Goal: Task Accomplishment & Management: Complete application form

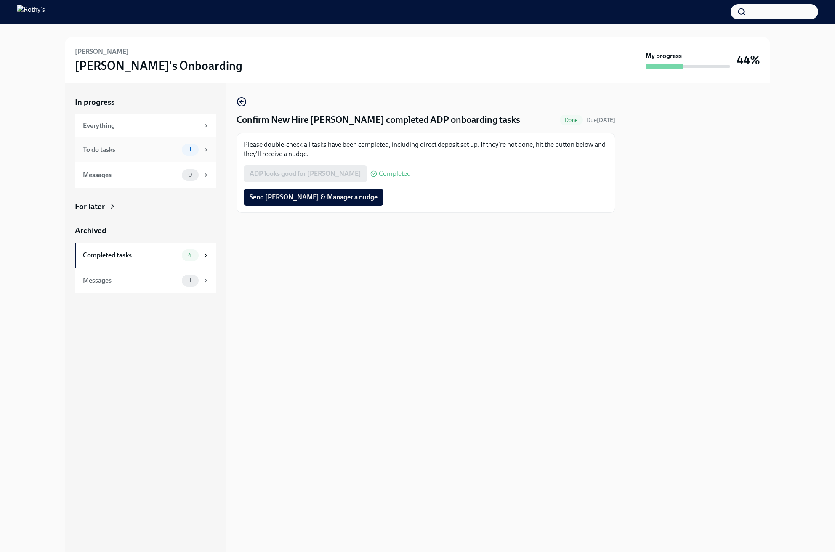
click at [142, 145] on div "To do tasks" at bounding box center [131, 149] width 96 height 9
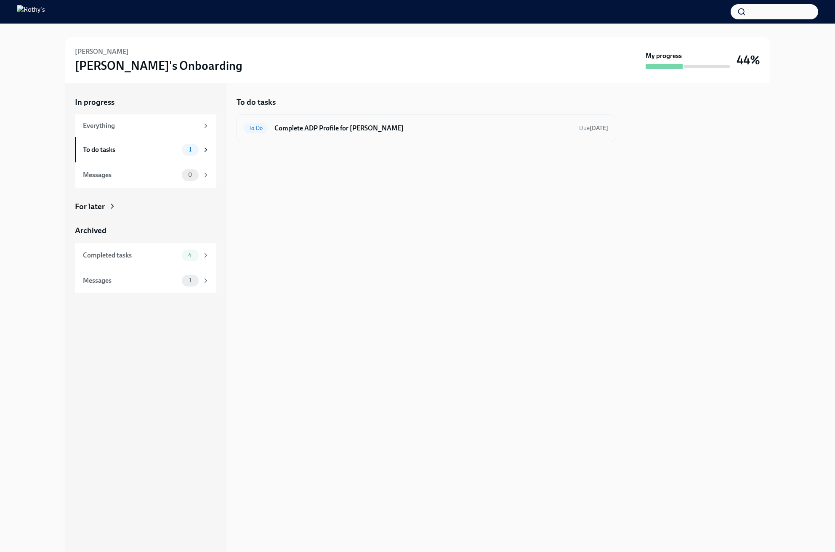
click at [314, 134] on div "To Do Complete ADP Profile for Emily Reyes-Portillo Due in 5 days" at bounding box center [426, 128] width 365 height 13
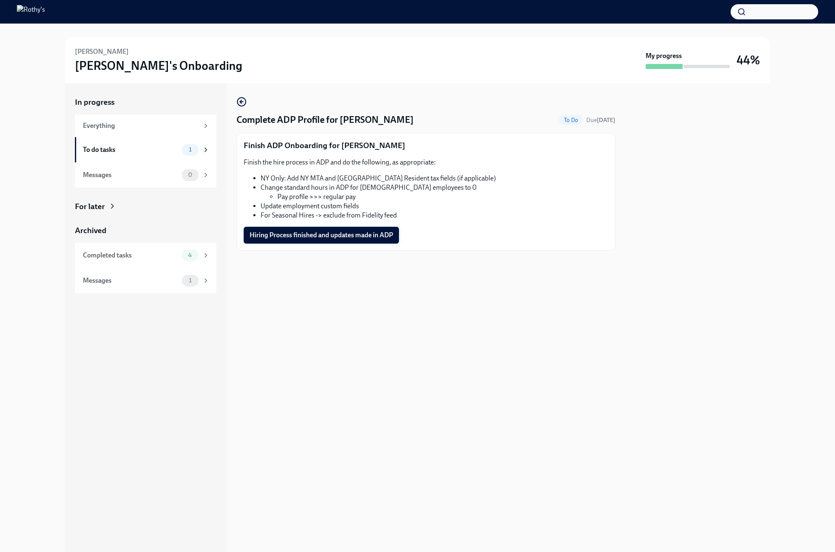
click at [333, 237] on span "Hiring Process finished and updates made in ADP" at bounding box center [322, 235] width 144 height 8
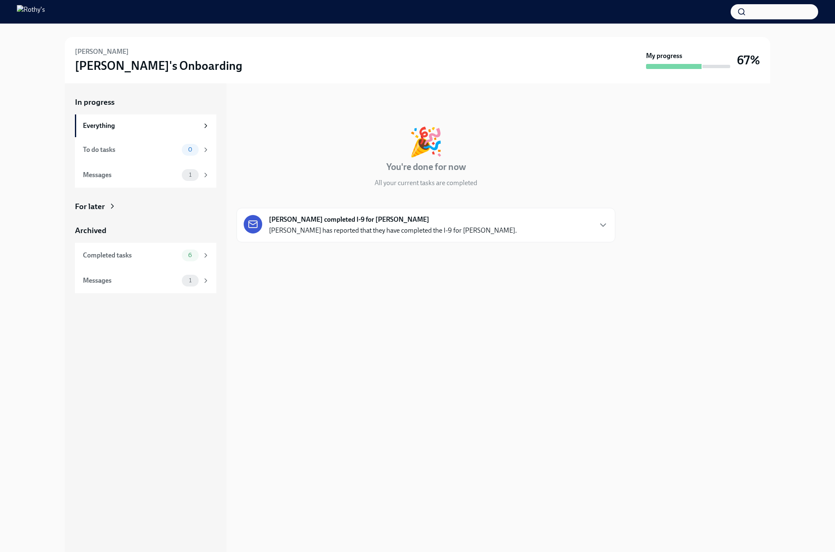
click at [316, 221] on strong "[PERSON_NAME] completed I-9 for [PERSON_NAME]" at bounding box center [349, 219] width 160 height 9
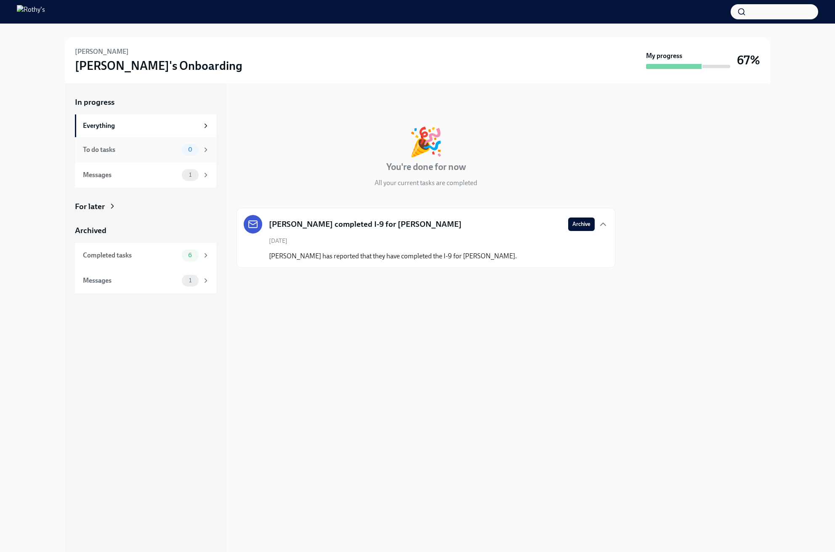
click at [136, 153] on div "To do tasks" at bounding box center [131, 149] width 96 height 9
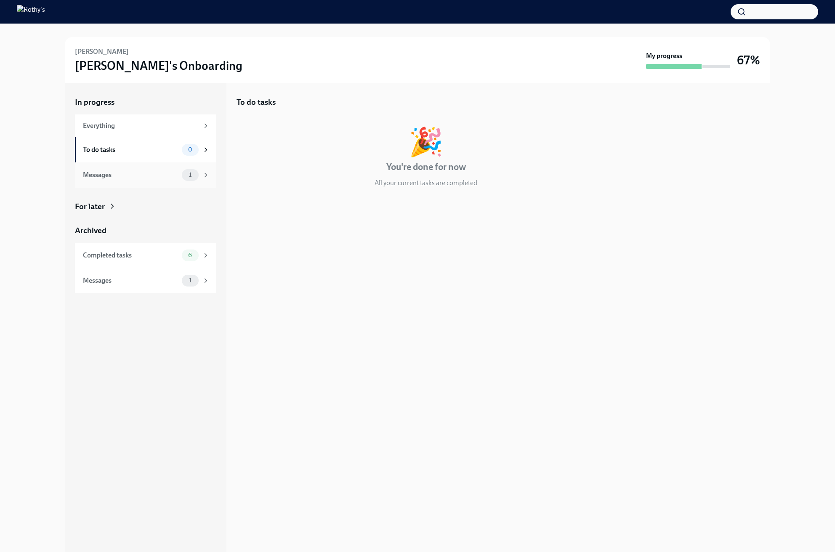
click at [139, 179] on div "Messages" at bounding box center [131, 175] width 96 height 9
